Goal: Task Accomplishment & Management: Manage account settings

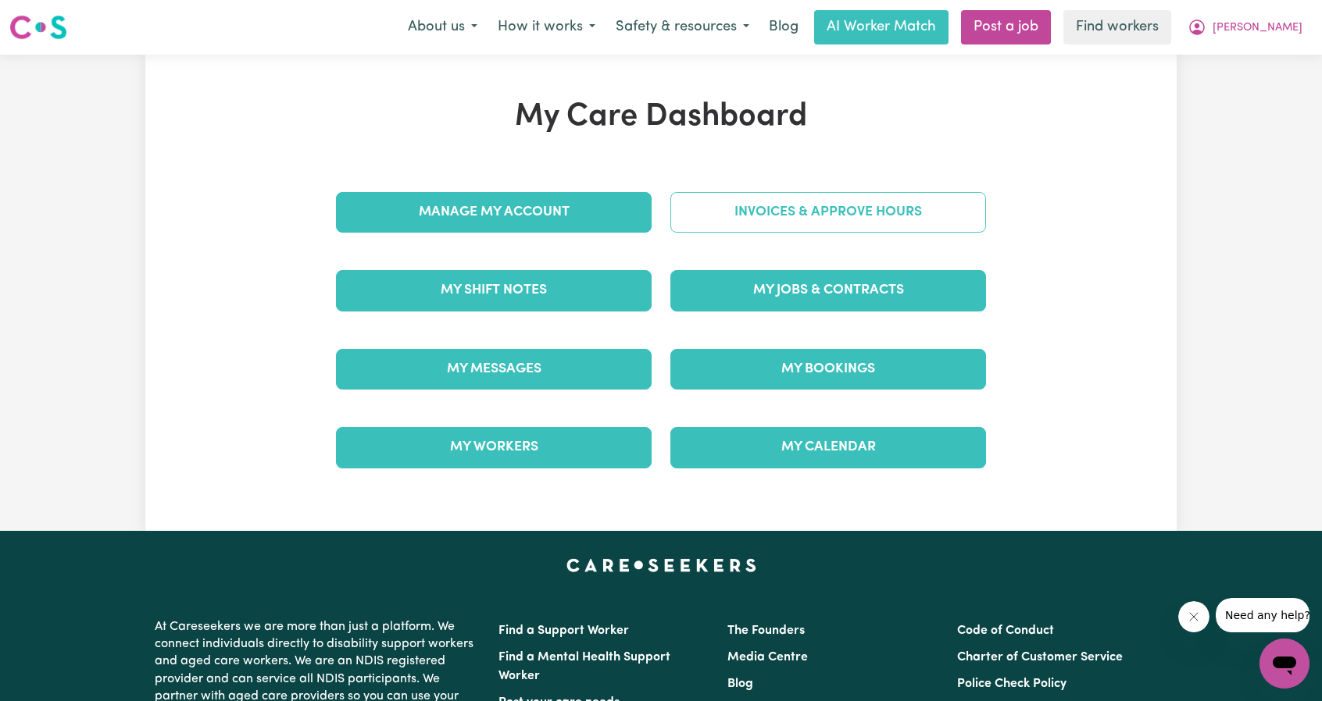
drag, startPoint x: 0, startPoint y: 0, endPoint x: 877, endPoint y: 235, distance: 908.1
click at [877, 235] on div "Invoices & Approve Hours" at bounding box center [828, 212] width 334 height 78
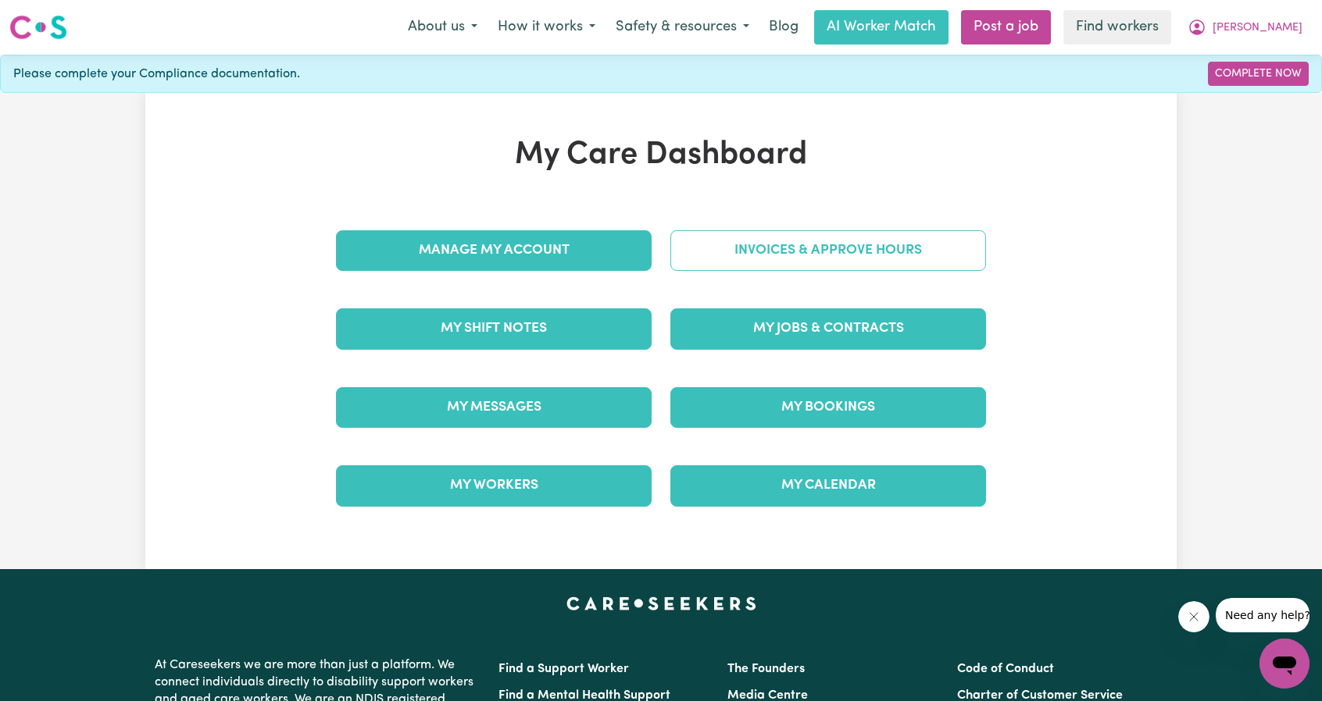
click at [878, 230] on link "Invoices & Approve Hours" at bounding box center [828, 250] width 316 height 41
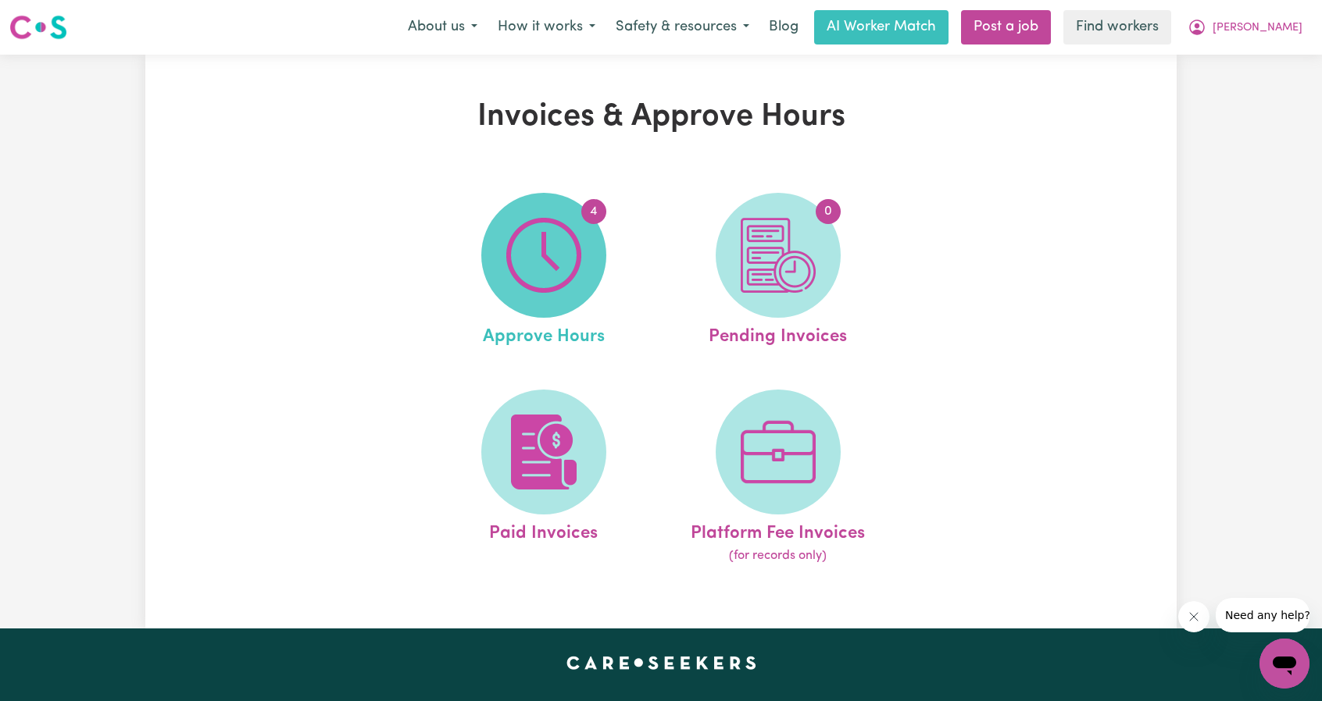
click at [522, 247] on img at bounding box center [543, 255] width 75 height 75
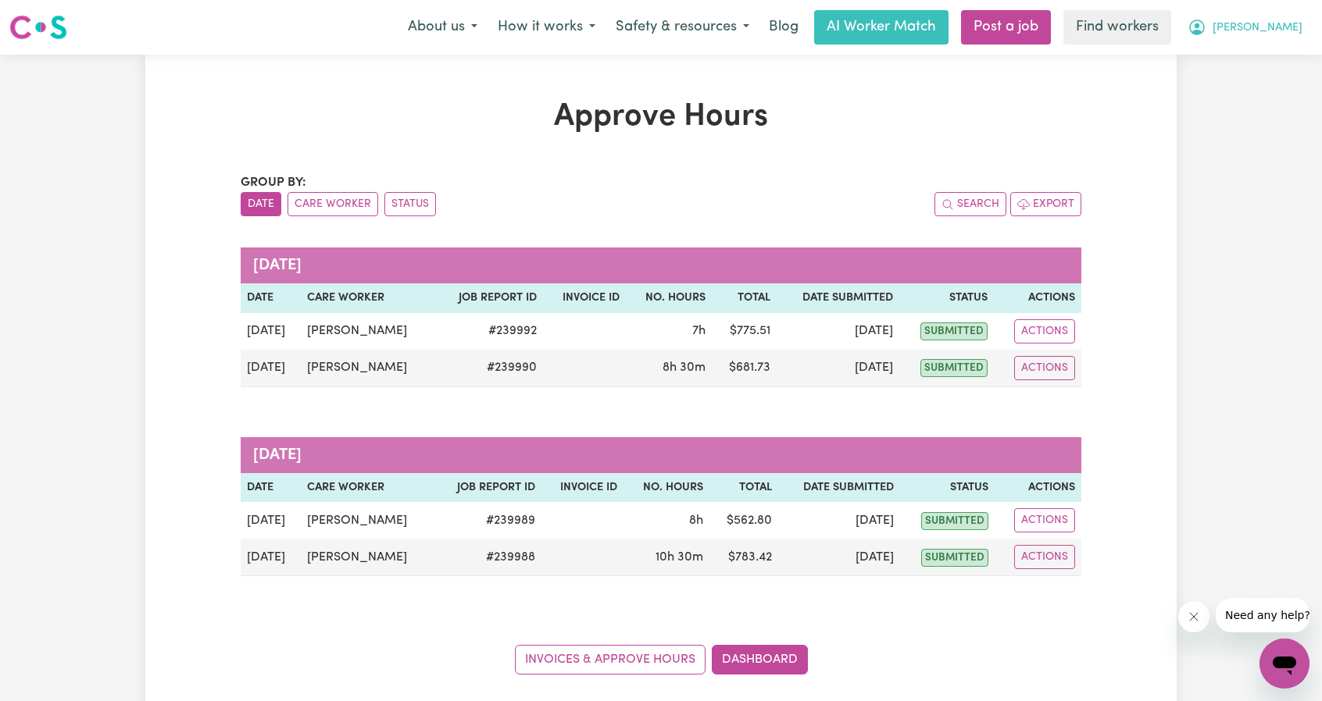
click at [1286, 20] on button "[PERSON_NAME]" at bounding box center [1244, 27] width 135 height 33
click at [1245, 91] on link "Logout" at bounding box center [1249, 90] width 123 height 30
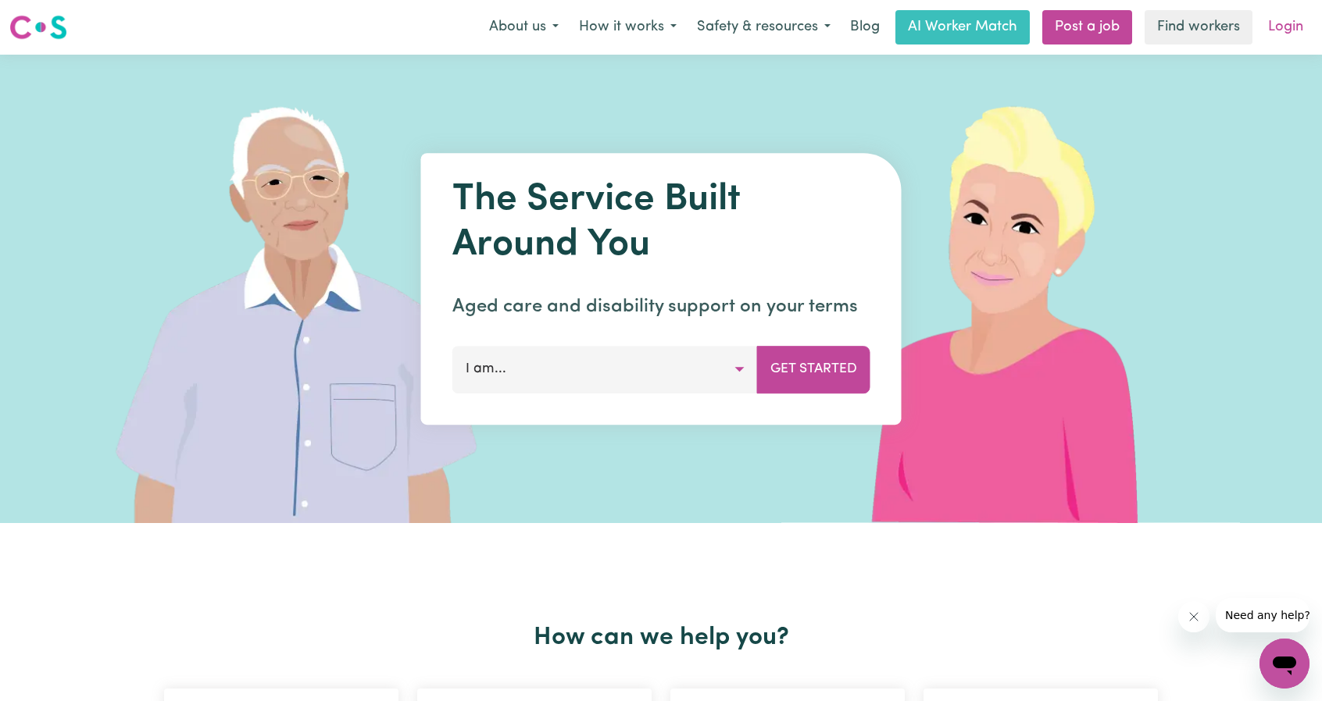
click at [1296, 34] on link "Login" at bounding box center [1285, 27] width 54 height 34
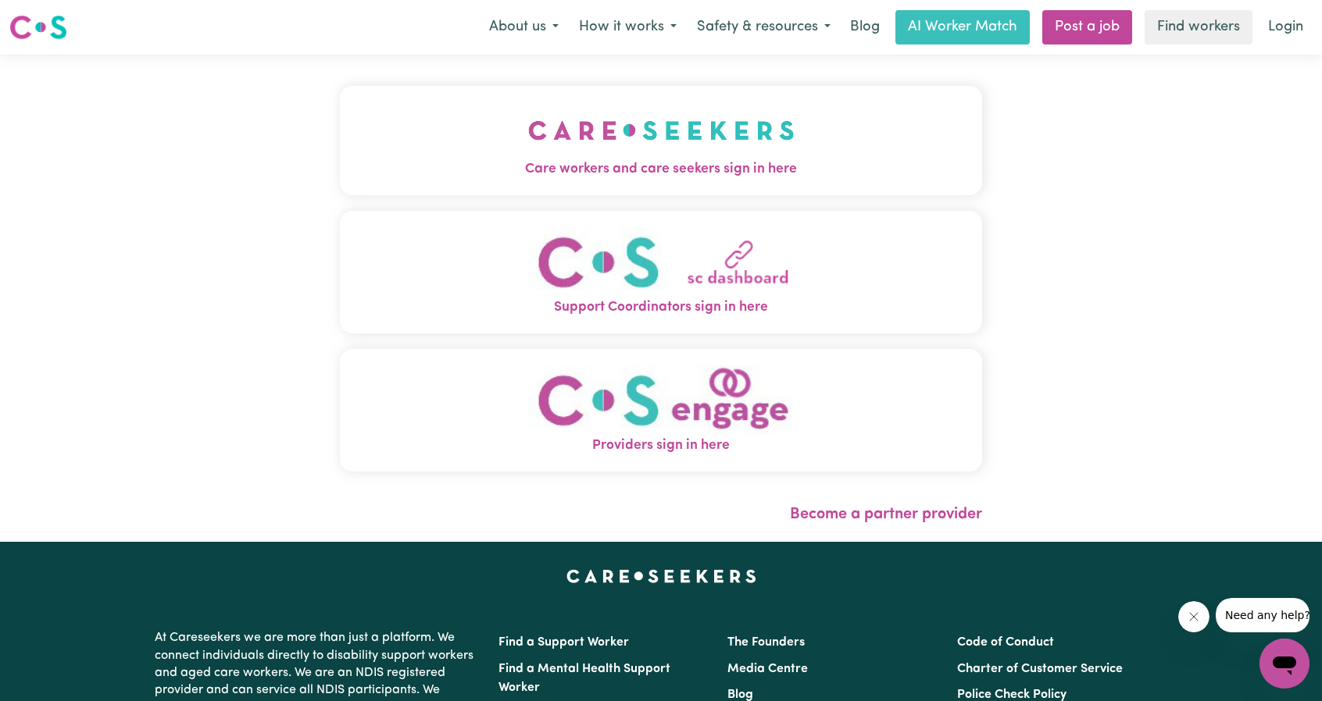
click at [547, 127] on button "Care workers and care seekers sign in here" at bounding box center [661, 140] width 642 height 109
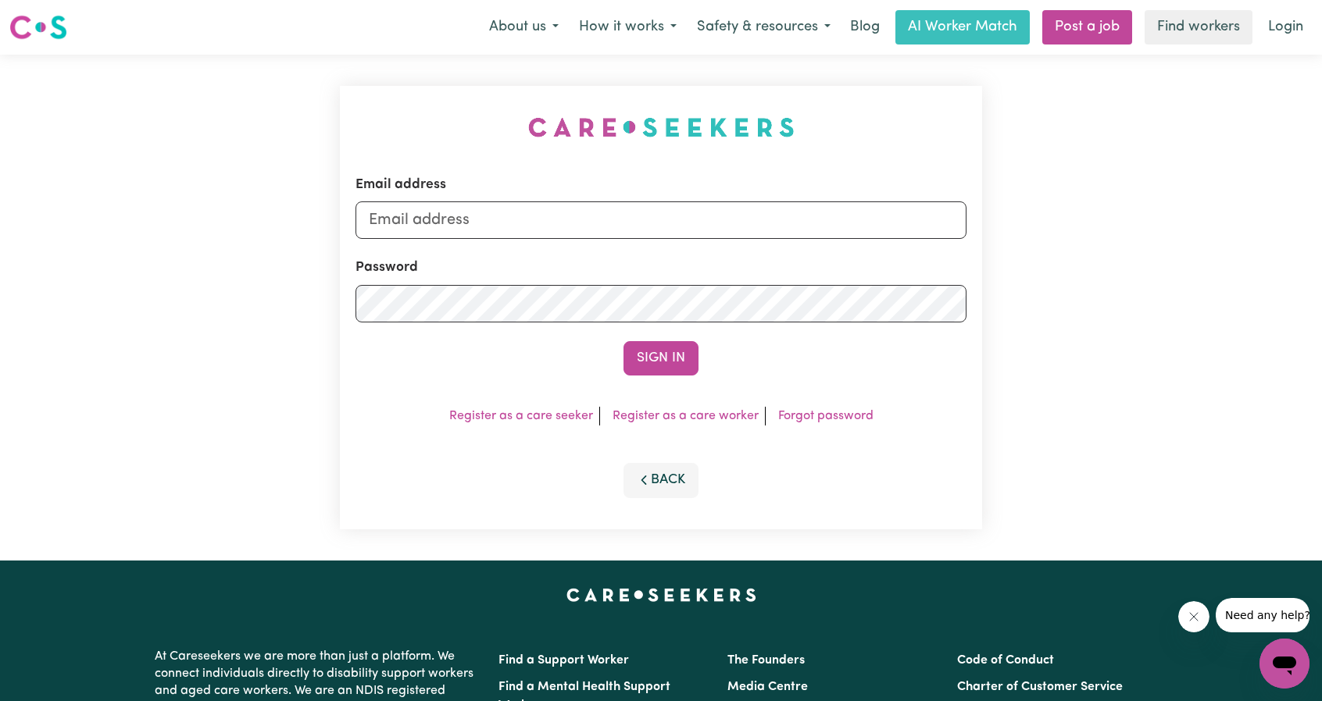
click at [642, 202] on div "Email address" at bounding box center [660, 207] width 611 height 64
click at [637, 212] on input "Email address" at bounding box center [660, 220] width 611 height 37
drag, startPoint x: 454, startPoint y: 221, endPoint x: 700, endPoint y: 245, distance: 247.2
click at [700, 245] on form "Email address [EMAIL_ADDRESS][PERSON_NAME][DOMAIN_NAME] Password Sign In" at bounding box center [660, 275] width 611 height 201
type input "[EMAIL_ADDRESS][DOMAIN_NAME]"
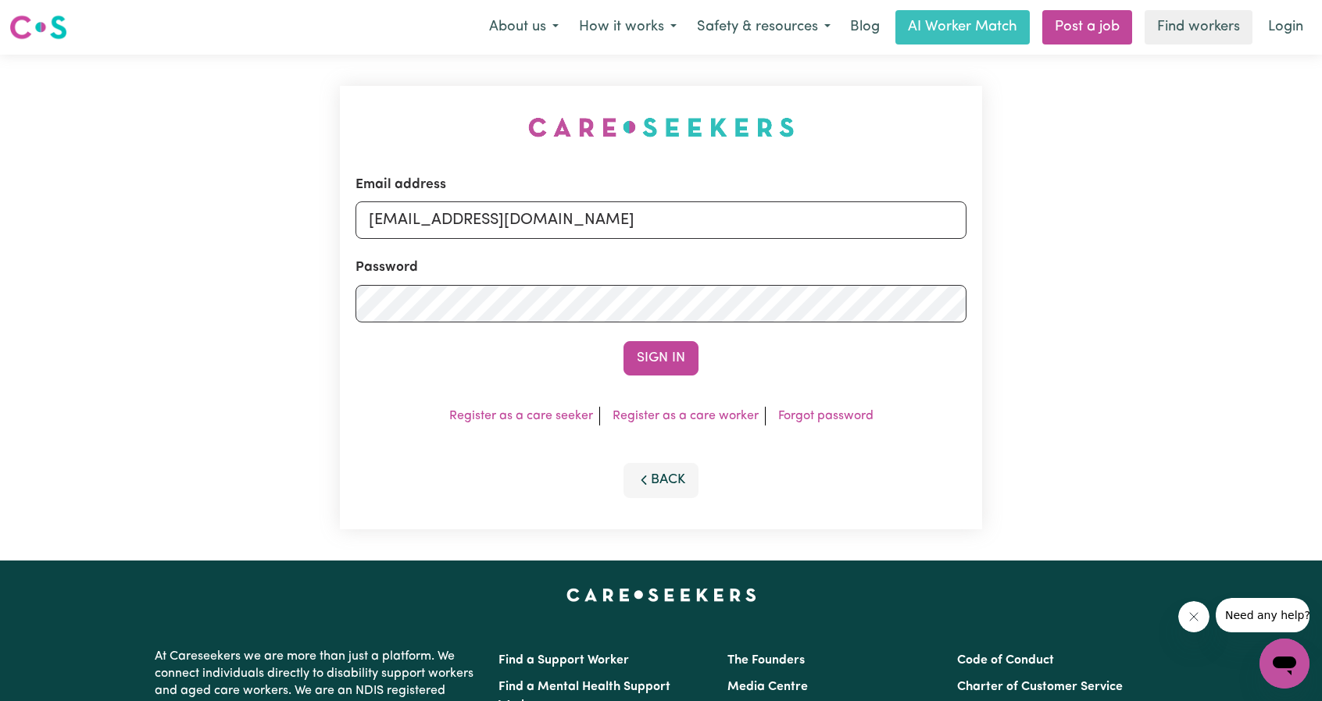
click at [625, 359] on button "Sign In" at bounding box center [660, 358] width 75 height 34
